Goal: Communication & Community: Answer question/provide support

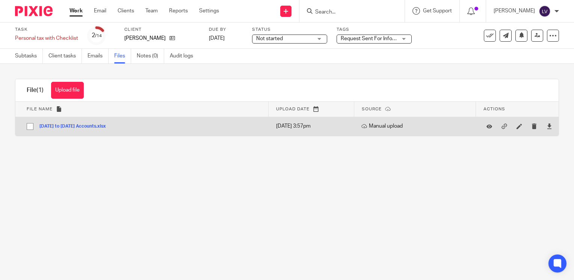
click at [83, 121] on td "2024 to 2025 Accounts.xlsx 2024 to 2025 Accounts Save" at bounding box center [141, 126] width 253 height 19
click at [86, 125] on button "2024 to 2025 Accounts.xlsx" at bounding box center [75, 126] width 72 height 5
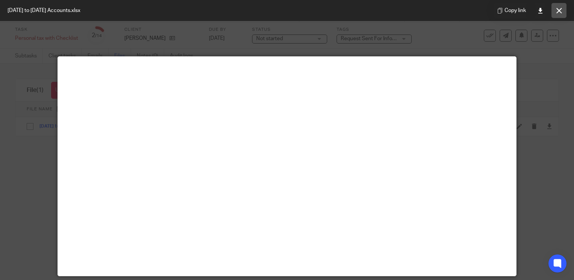
click at [562, 11] on button at bounding box center [558, 10] width 15 height 15
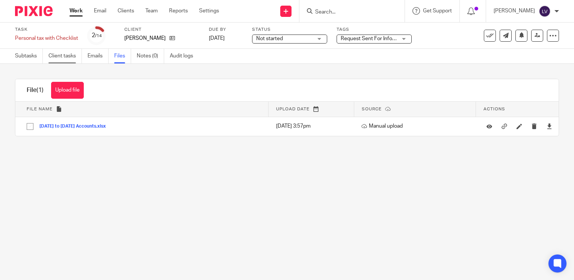
click at [68, 59] on link "Client tasks" at bounding box center [64, 56] width 33 height 15
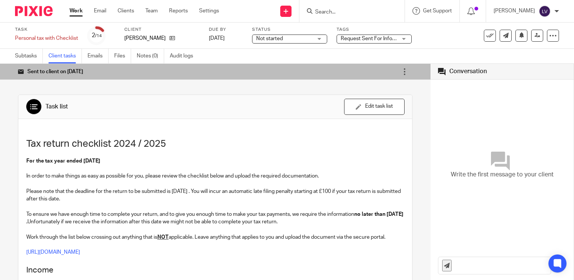
click at [483, 265] on input "text" at bounding box center [502, 265] width 95 height 17
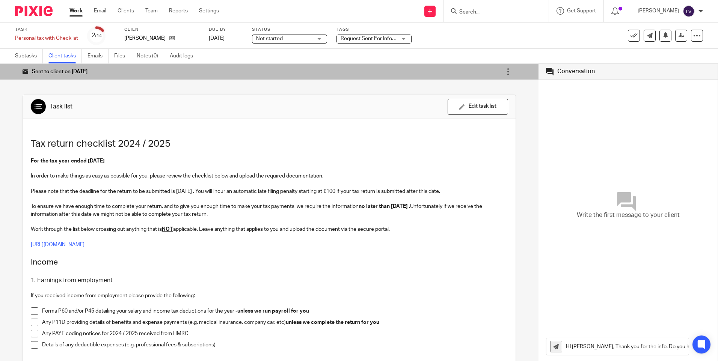
drag, startPoint x: 644, startPoint y: 345, endPoint x: 655, endPoint y: 349, distance: 11.1
click at [573, 280] on input "HI [PERSON_NAME], Thank you for the info. Do you have any income from WeR" at bounding box center [627, 346] width 123 height 17
type input "HI [PERSON_NAME], Thank you for the info. Do you have any income from We do HR …"
click at [573, 280] on icon at bounding box center [701, 345] width 6 height 6
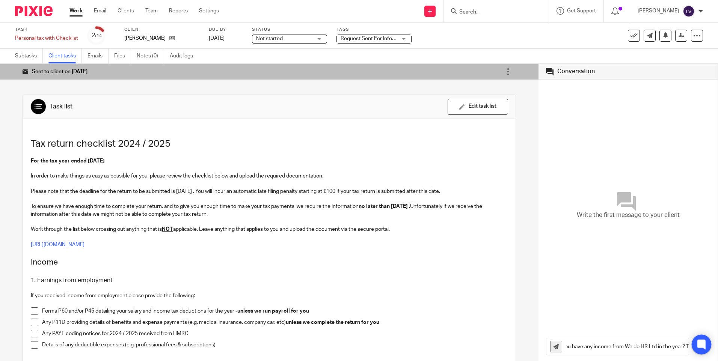
scroll to position [0, 0]
click at [573, 280] on input "HI [PERSON_NAME], Thank you for the info. Do you have any income from We do HR …" at bounding box center [627, 346] width 123 height 17
